Goal: Information Seeking & Learning: Learn about a topic

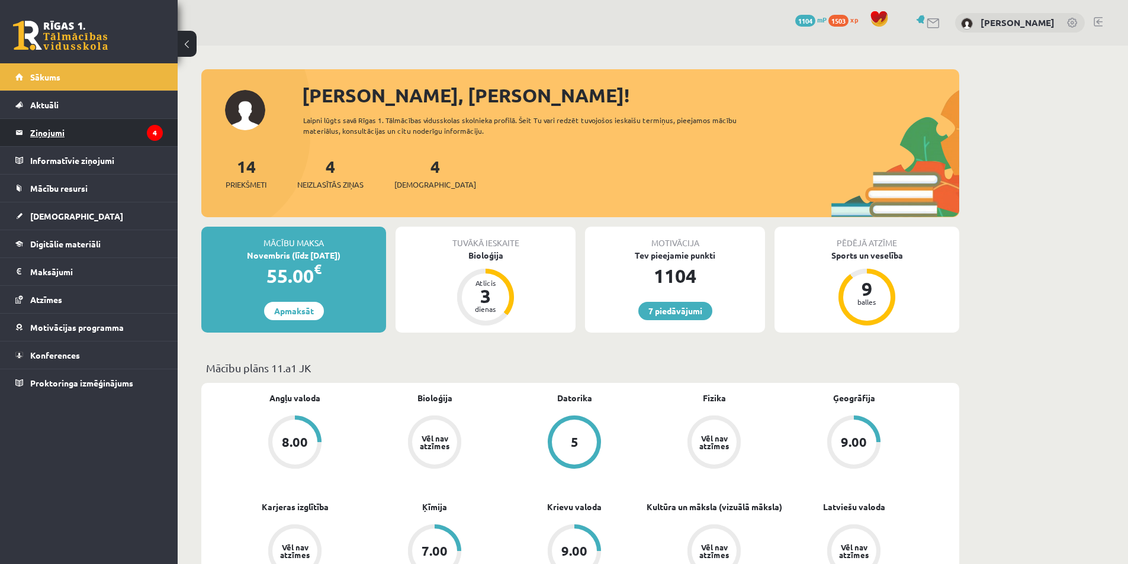
click at [120, 140] on legend "Ziņojumi 4" at bounding box center [96, 132] width 133 height 27
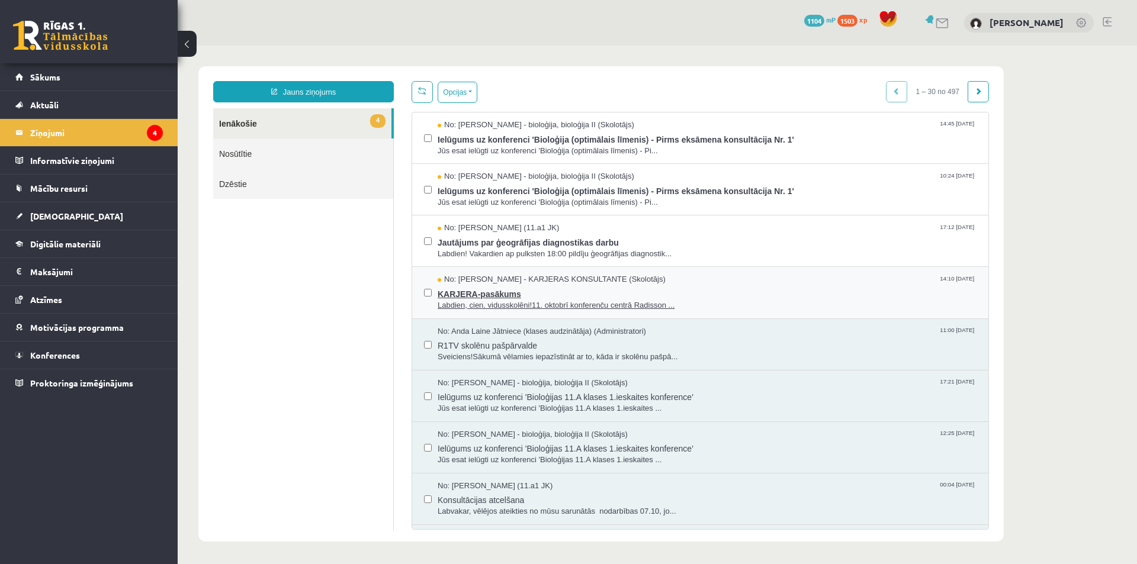
click at [517, 301] on span "Labdien, cien. vidusskolēni!11. oktobrī konferenču centrā Radisson ..." at bounding box center [707, 305] width 539 height 11
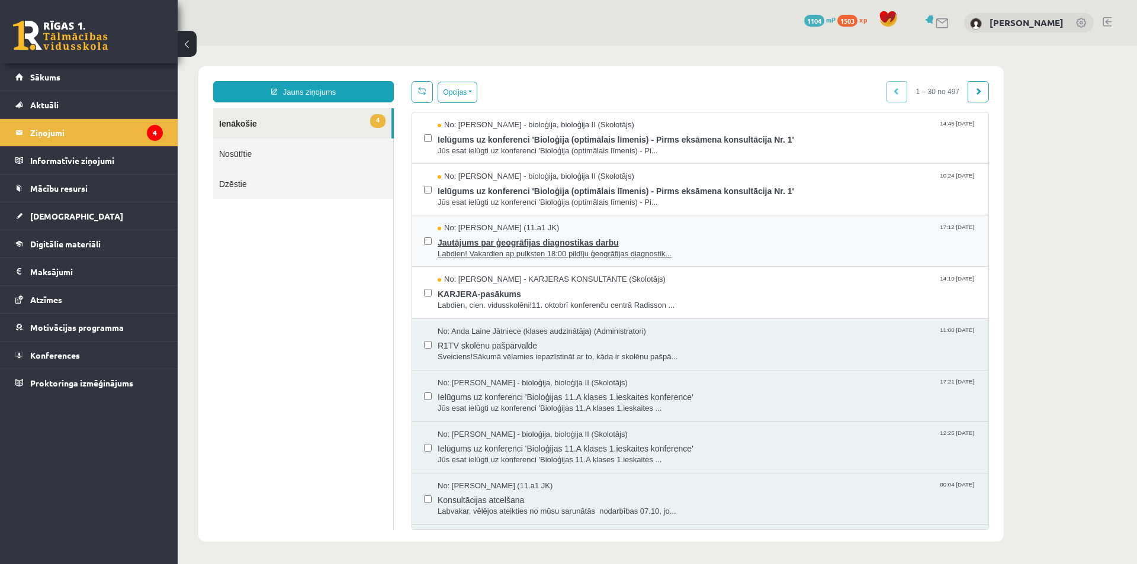
click at [535, 256] on span "Labdien! Vakardien ap pulksten 18:00 pildīju ģeogrāfijas diagnostik..." at bounding box center [707, 254] width 539 height 11
click at [539, 240] on span "Jautājums par ģeogrāfijas diagnostikas darbu" at bounding box center [707, 241] width 539 height 15
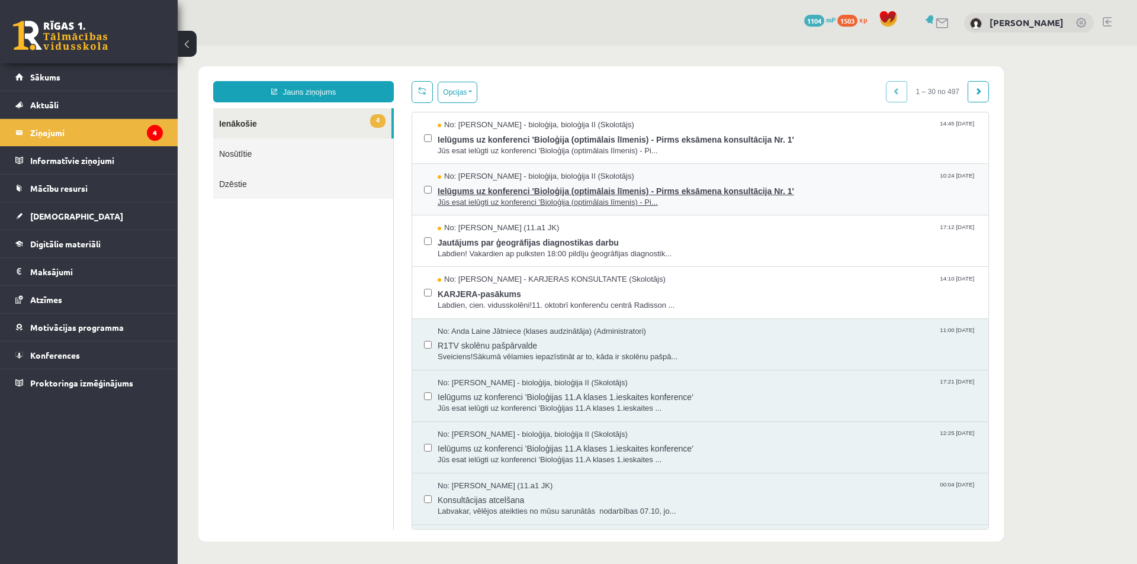
click at [544, 178] on span "No: [PERSON_NAME] - bioloģija, bioloģija II (Skolotājs)" at bounding box center [536, 176] width 197 height 11
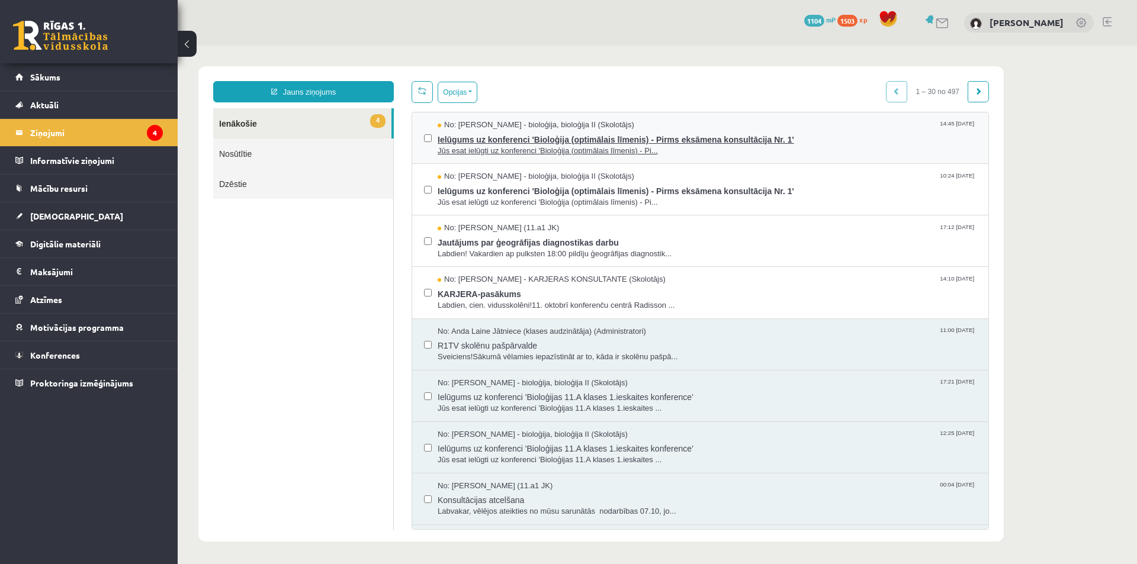
click at [550, 146] on span "Jūs esat ielūgti uz konferenci 'Bioloģija (optimālais līmenis) - Pi..." at bounding box center [707, 151] width 539 height 11
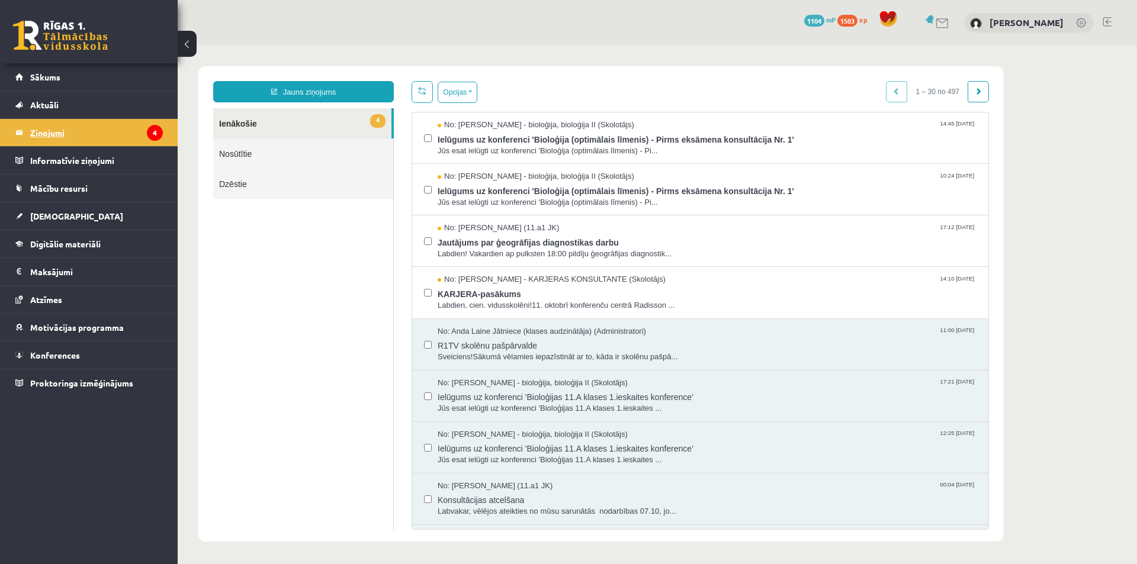
click at [108, 133] on legend "Ziņojumi 4" at bounding box center [96, 132] width 133 height 27
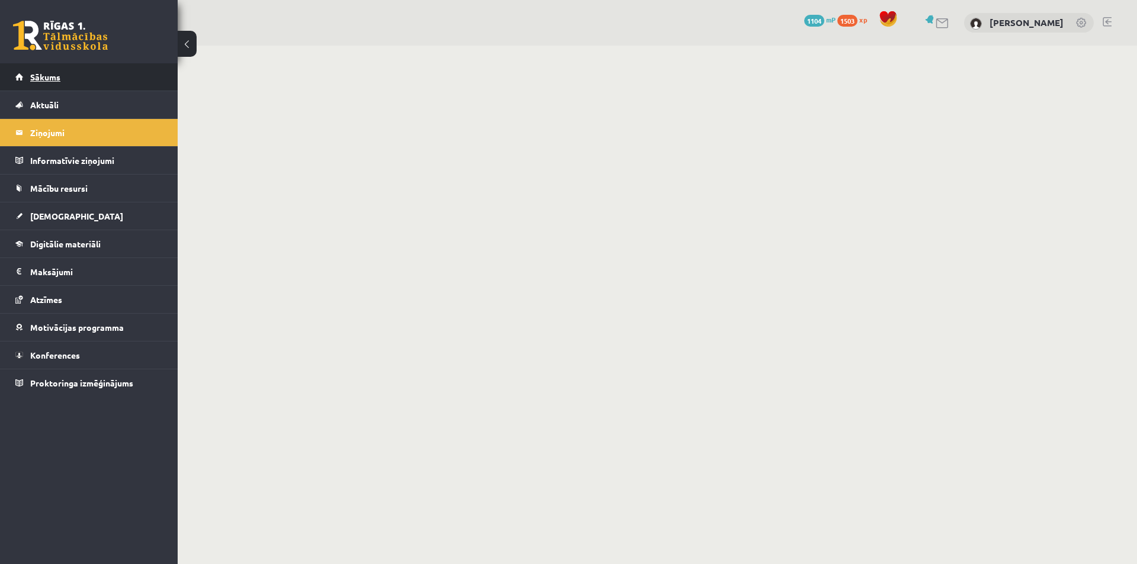
click at [112, 75] on link "Sākums" at bounding box center [88, 76] width 147 height 27
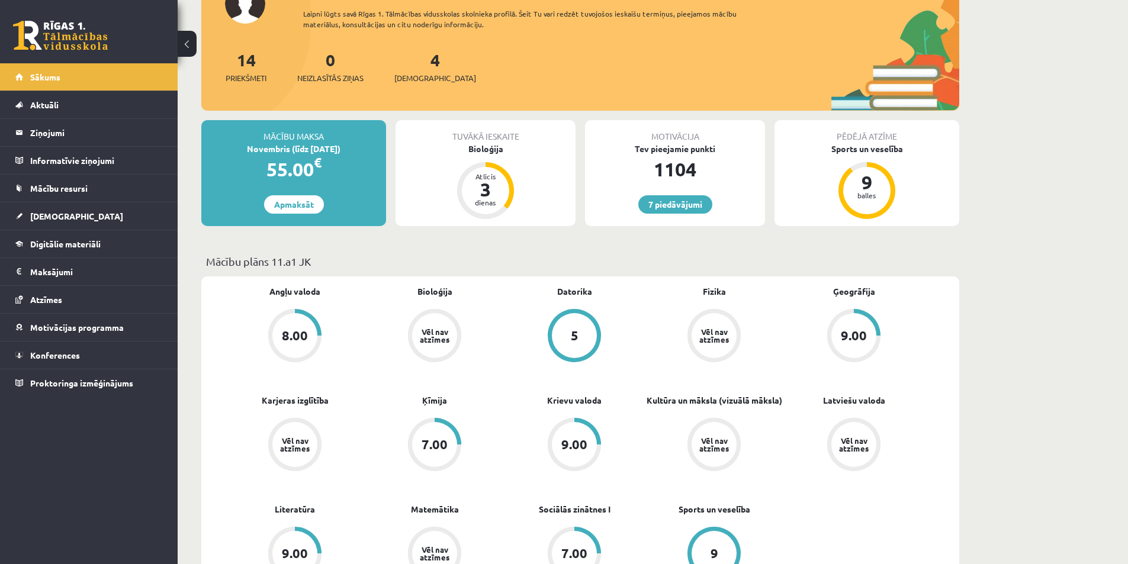
scroll to position [178, 0]
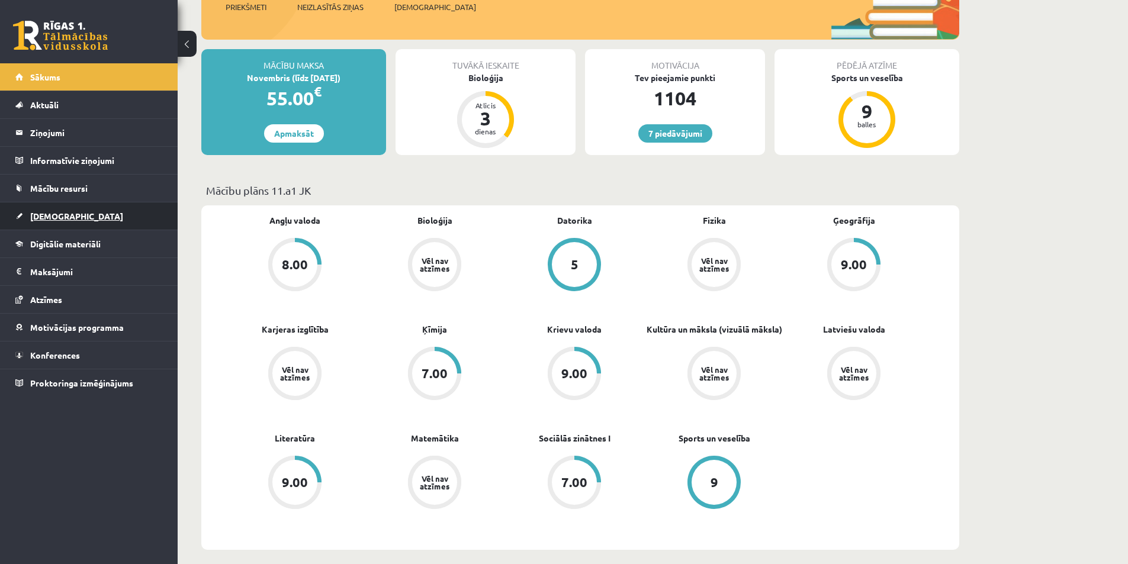
click at [93, 213] on link "[DEMOGRAPHIC_DATA]" at bounding box center [88, 216] width 147 height 27
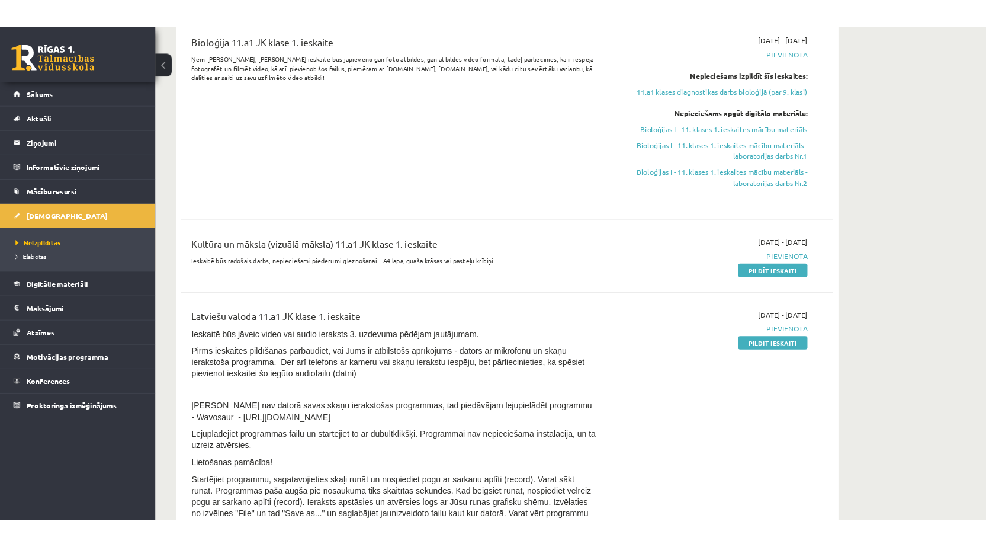
scroll to position [118, 0]
